Goal: Task Accomplishment & Management: Manage account settings

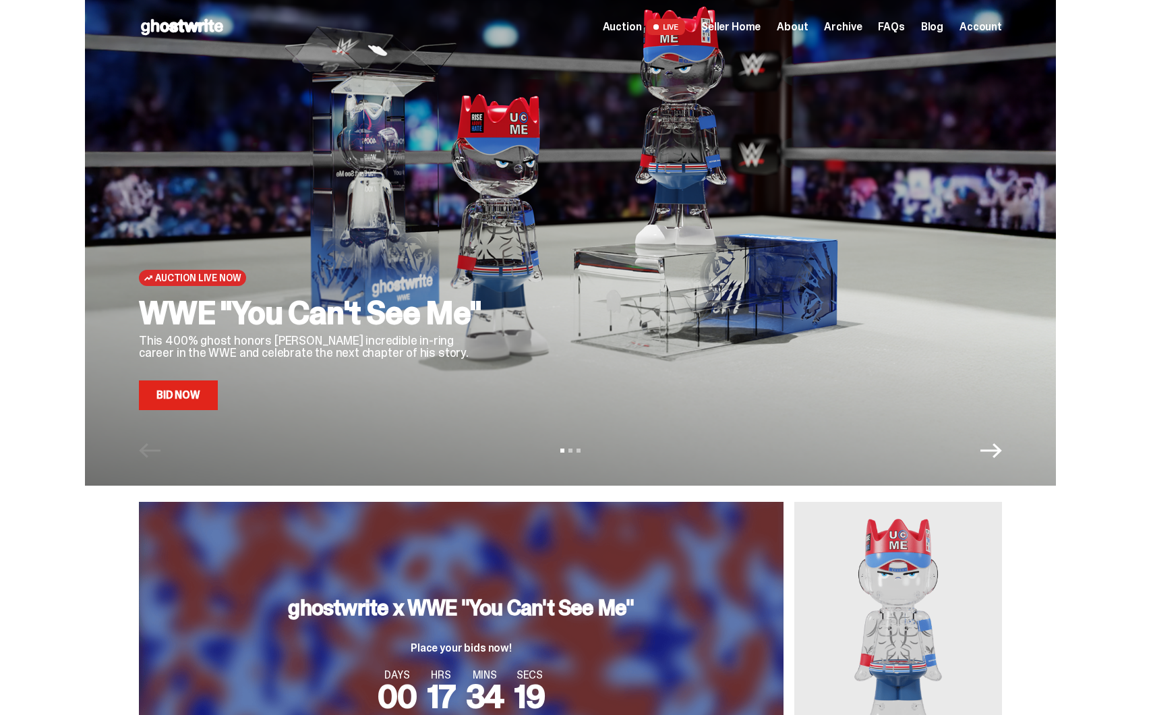
click at [741, 22] on span "Seller Home" at bounding box center [730, 27] width 59 height 11
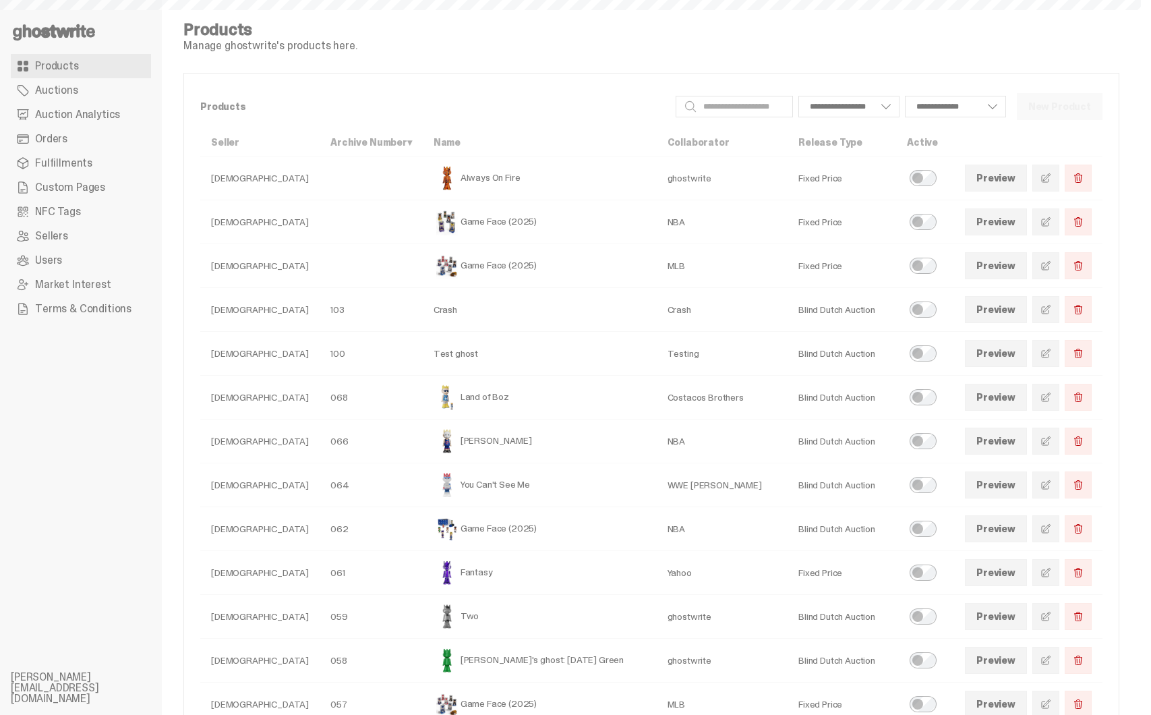
select select
click at [73, 115] on span "Auction Analytics" at bounding box center [77, 114] width 85 height 11
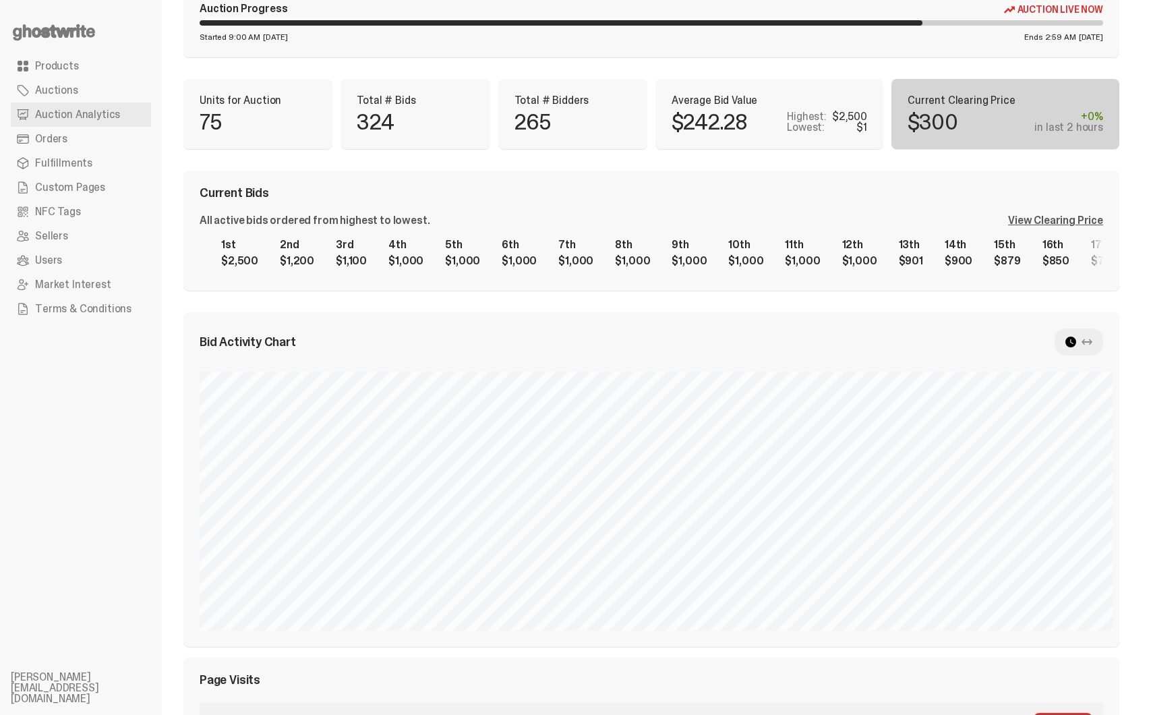
scroll to position [79, 0]
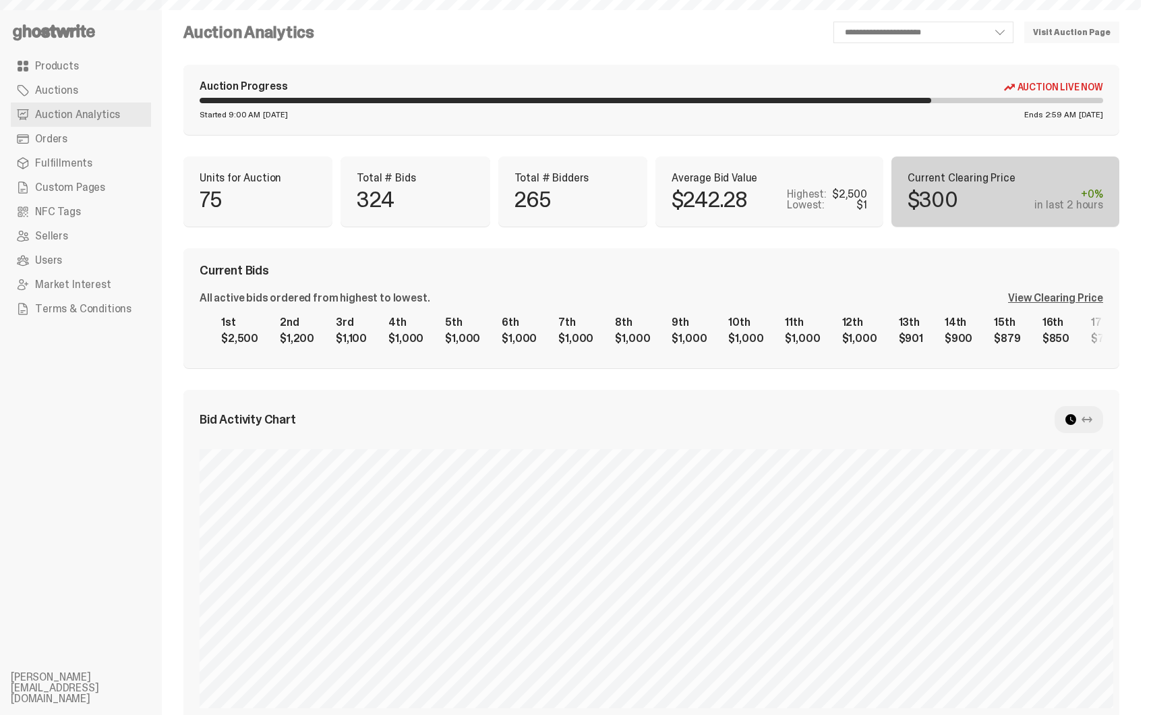
select select "**"
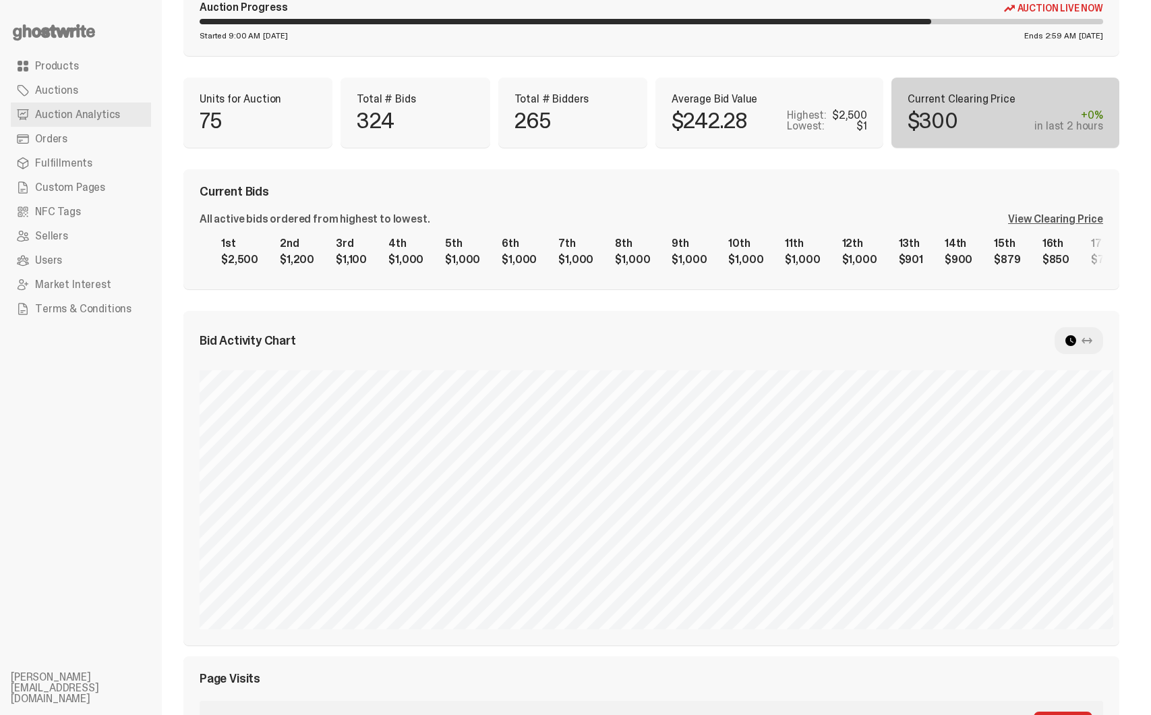
click at [80, 92] on link "Auctions" at bounding box center [81, 90] width 140 height 24
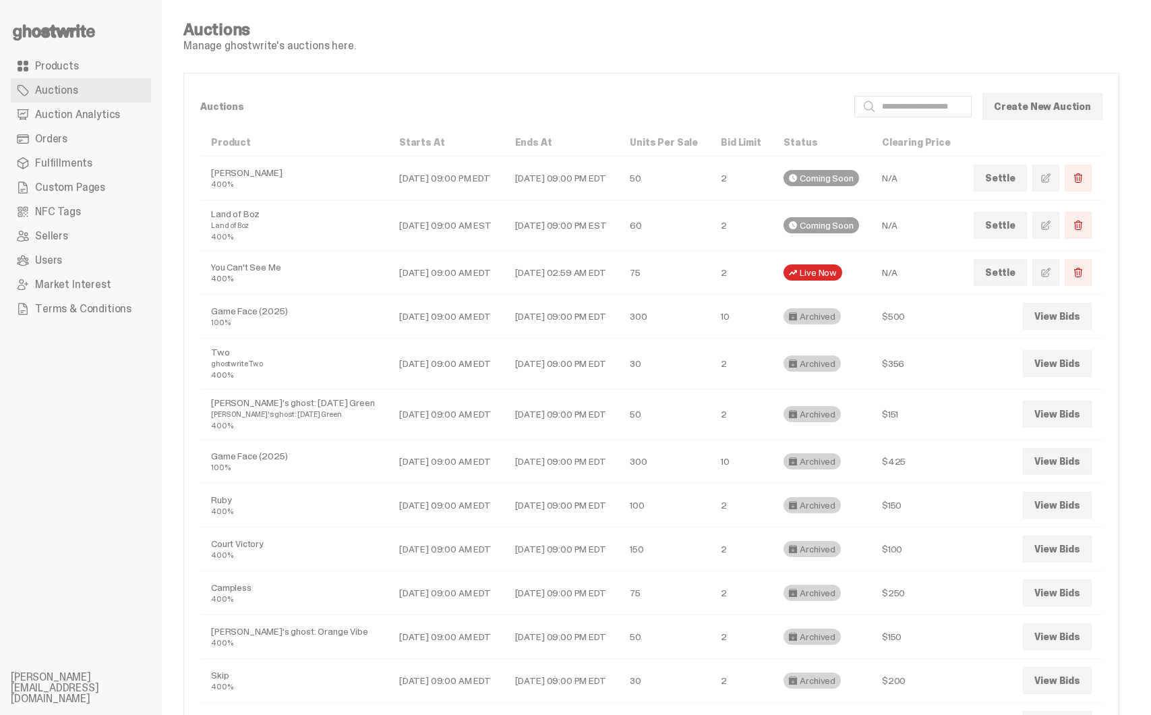
click at [1078, 322] on link "View Bids" at bounding box center [1057, 316] width 69 height 27
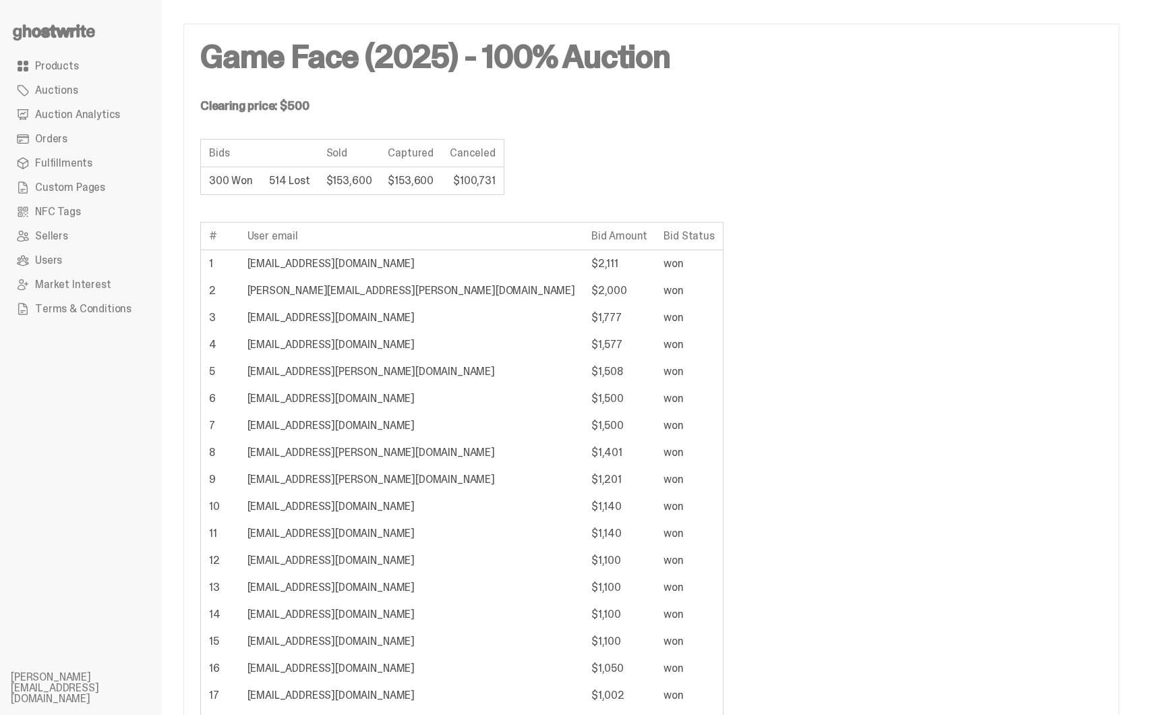
scroll to position [59, 0]
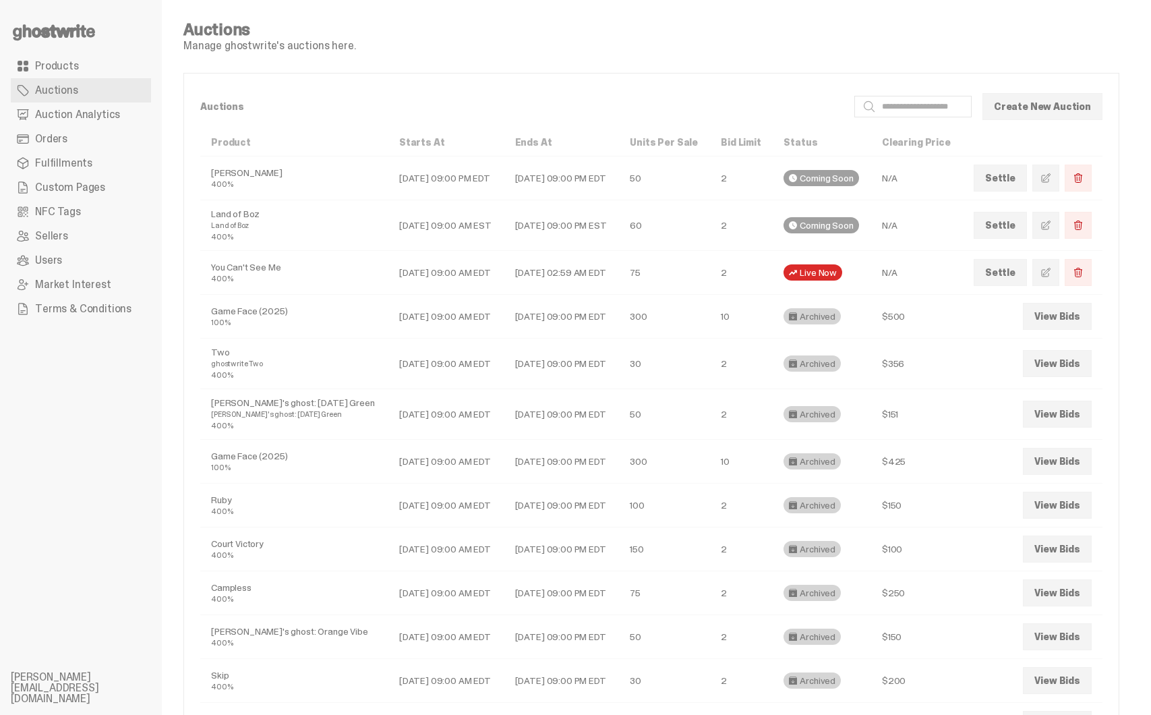
click at [1076, 363] on link "View Bids" at bounding box center [1057, 363] width 69 height 27
click at [1077, 415] on link "View Bids" at bounding box center [1057, 414] width 69 height 27
